Goal: Task Accomplishment & Management: Manage account settings

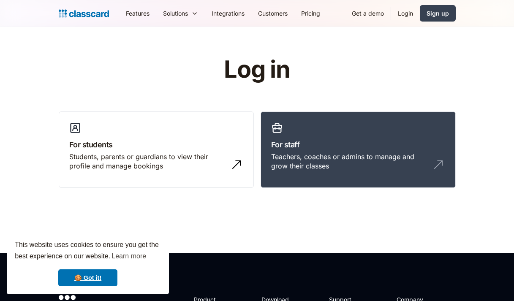
click at [409, 13] on link "Login" at bounding box center [405, 13] width 29 height 19
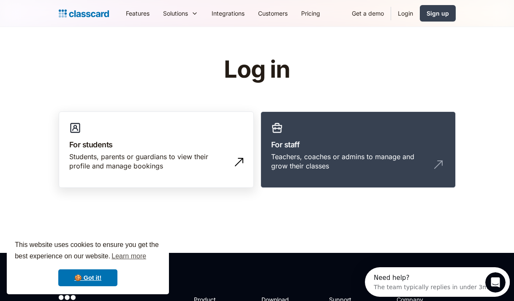
click at [123, 169] on div "Students, parents or guardians to view their profile and manage bookings" at bounding box center [147, 161] width 157 height 19
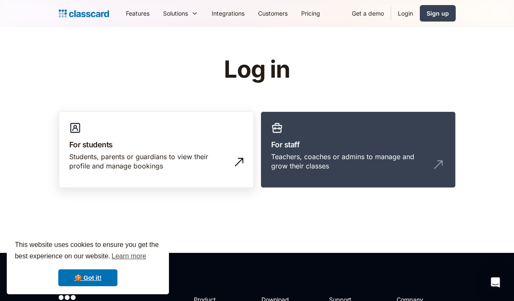
click at [105, 147] on h3 "For students" at bounding box center [156, 144] width 174 height 11
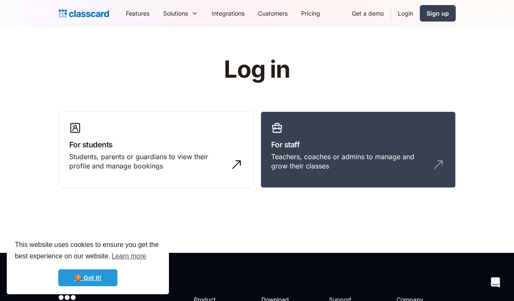
click at [97, 276] on link "🍪 Got it!" at bounding box center [87, 278] width 59 height 17
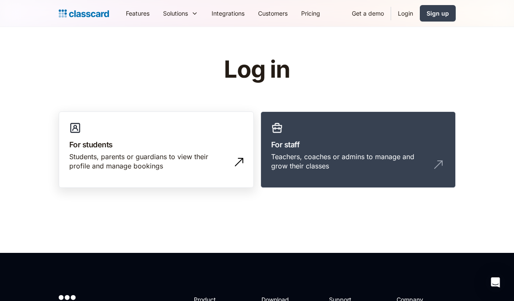
click at [204, 159] on div "Students, parents or guardians to view their profile and manage bookings" at bounding box center [147, 161] width 157 height 19
click at [150, 167] on div "Students, parents or guardians to view their profile and manage bookings" at bounding box center [147, 161] width 157 height 19
click at [407, 12] on link "Login" at bounding box center [405, 13] width 29 height 19
click at [181, 152] on div "Students, parents or guardians to view their profile and manage bookings" at bounding box center [147, 161] width 157 height 19
